Goal: Information Seeking & Learning: Compare options

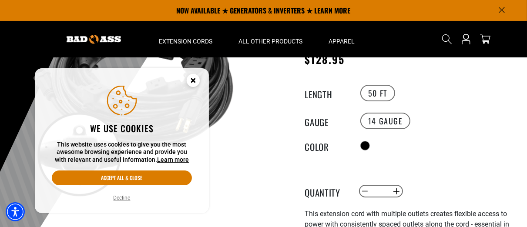
scroll to position [43, 0]
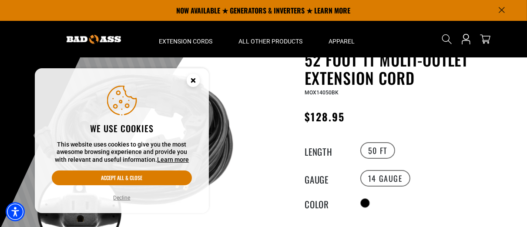
click at [195, 79] on circle "Close this option" at bounding box center [193, 80] width 13 height 13
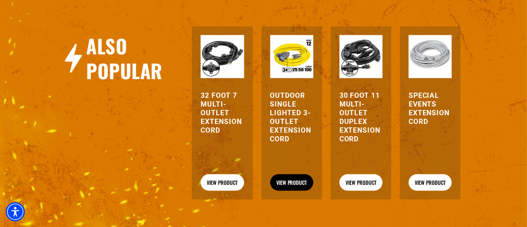
scroll to position [978, 0]
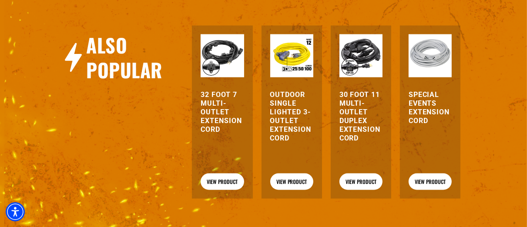
click at [365, 94] on h3 "30 Foot 11 Multi-Outlet Duplex Extension Cord" at bounding box center [360, 116] width 43 height 52
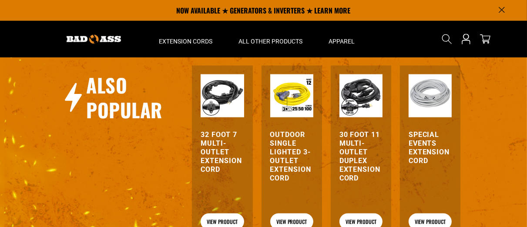
scroll to position [934, 0]
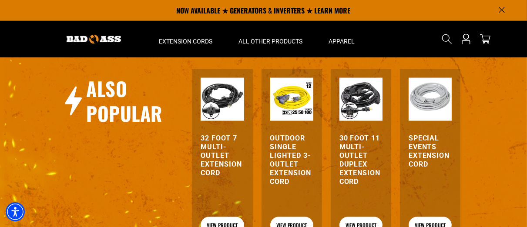
click at [424, 154] on h3 "Special Events Extension Cord" at bounding box center [429, 151] width 43 height 35
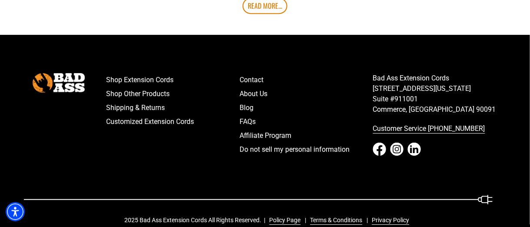
scroll to position [1882, 0]
